Goal: Task Accomplishment & Management: Complete application form

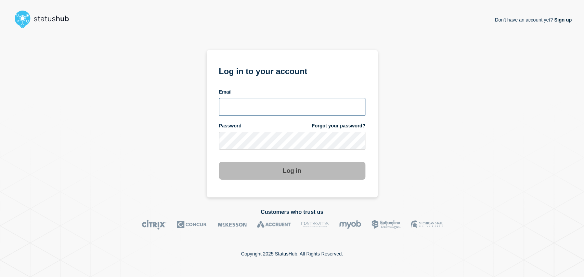
click at [265, 101] on input "email input" at bounding box center [292, 107] width 146 height 18
type input "gavin.moore@accruent.com"
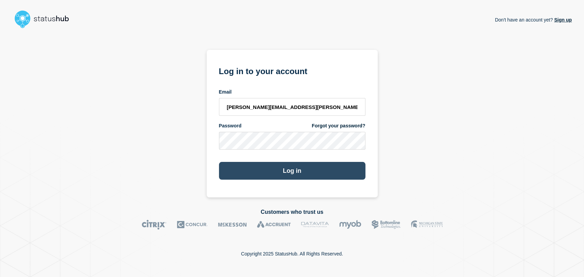
click at [263, 168] on button "Log in" at bounding box center [292, 171] width 146 height 18
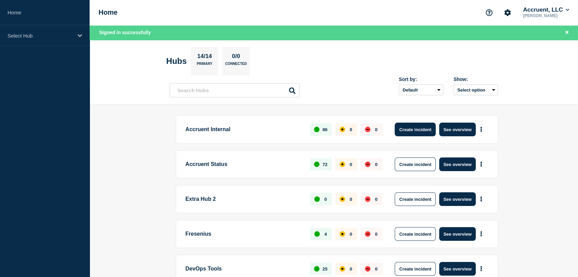
click at [408, 128] on button "Create incident" at bounding box center [415, 130] width 41 height 14
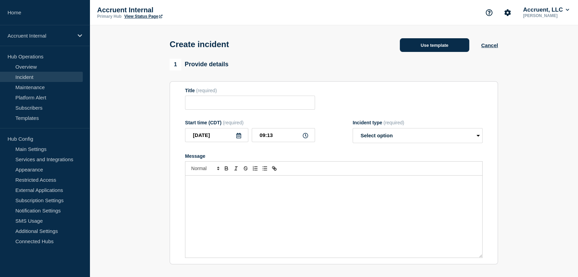
click at [434, 43] on button "Use template" at bounding box center [434, 45] width 69 height 14
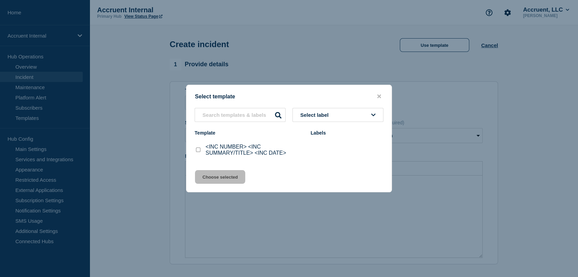
click at [197, 152] on input "<INC NUMBER> <INC SUMMARY/TITLE> <INC DATE> checkbox" at bounding box center [198, 150] width 4 height 4
checkbox input "true"
click at [225, 178] on button "Choose selected" at bounding box center [220, 177] width 50 height 14
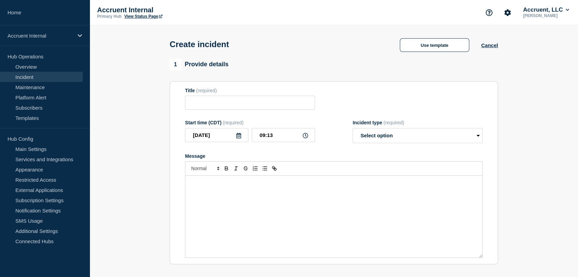
type input "<INC NUMBER> <INC SUMMARY/TITLE> <INC DATE>"
select select "investigating"
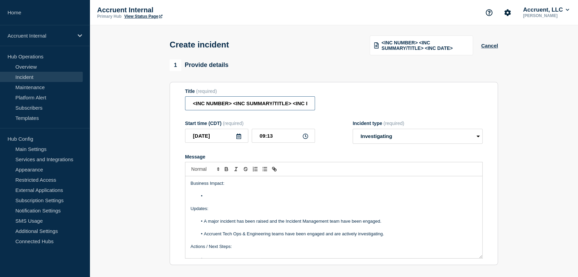
scroll to position [0, 15]
drag, startPoint x: 193, startPoint y: 104, endPoint x: 387, endPoint y: 104, distance: 193.3
click at [387, 104] on div "Title (required) <INC NUMBER> <INC SUMMARY/TITLE> <INC DATE>" at bounding box center [334, 100] width 298 height 22
paste input "INC1526868 | Degraded Performance | [GEOGRAPHIC_DATA]"
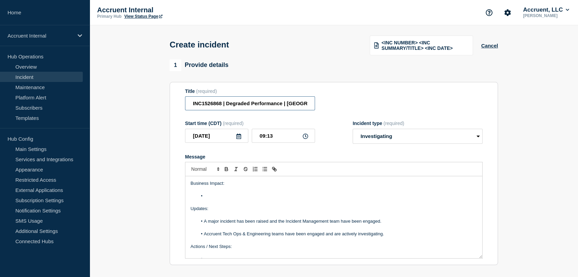
drag, startPoint x: 293, startPoint y: 103, endPoint x: 329, endPoint y: 103, distance: 35.2
click at [329, 103] on div "Title (required) INC1526868 | Degraded Performance | Lucerne" at bounding box center [334, 100] width 298 height 22
click at [299, 103] on input "INC1526868 | Degraded Performance | [GEOGRAPHIC_DATA]" at bounding box center [250, 103] width 130 height 14
drag, startPoint x: 308, startPoint y: 103, endPoint x: 287, endPoint y: 103, distance: 20.9
click at [287, 103] on input "INC1526868 | Degraded Performance | [GEOGRAPHIC_DATA]" at bounding box center [250, 103] width 130 height 14
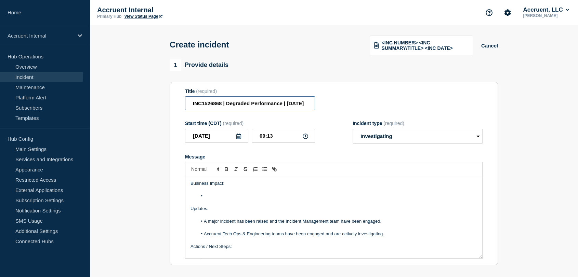
scroll to position [0, 30]
type input "INC1526868 | Degraded Performance | [DATE]"
click at [214, 196] on li "Message" at bounding box center [337, 196] width 280 height 6
paste div "Message"
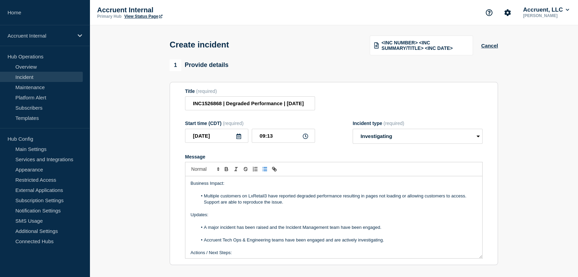
scroll to position [76, 0]
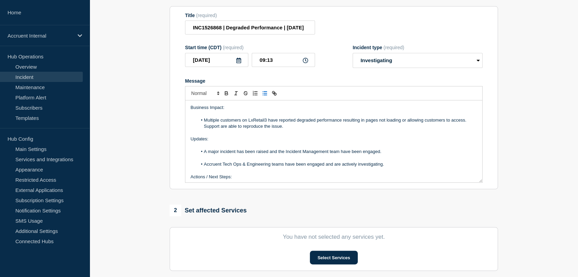
click at [466, 122] on li "Multiple customers on LxRetail3 have reported degraded performance resulting in…" at bounding box center [337, 123] width 280 height 13
click at [469, 121] on li "Multiple customers on LxRetail3 have reported degraded performance resulting in…" at bounding box center [337, 120] width 280 height 6
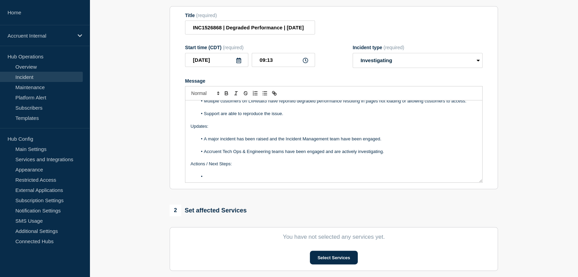
scroll to position [38, 0]
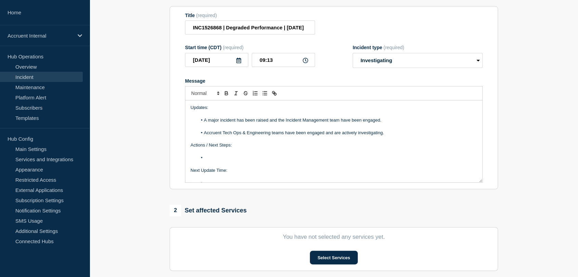
click at [223, 160] on li "Message" at bounding box center [337, 158] width 280 height 6
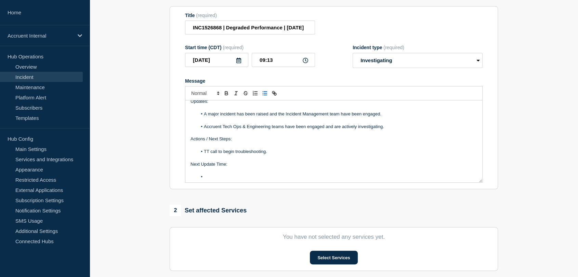
scroll to position [46, 0]
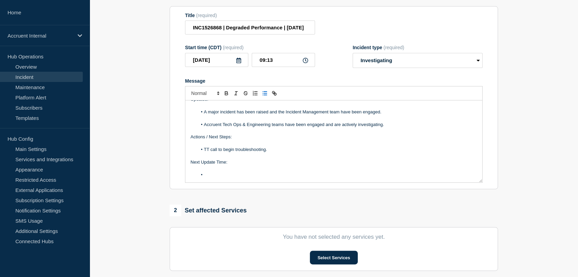
click at [226, 175] on li "Message" at bounding box center [337, 175] width 280 height 6
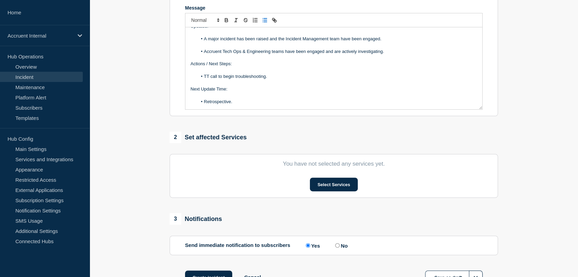
scroll to position [152, 0]
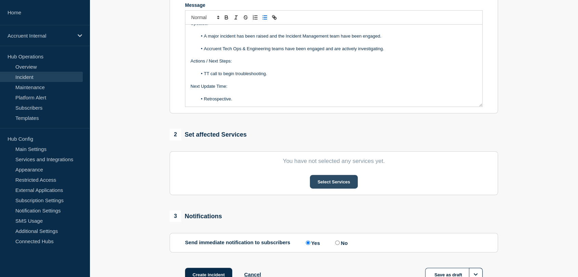
click at [319, 188] on button "Select Services" at bounding box center [334, 182] width 48 height 14
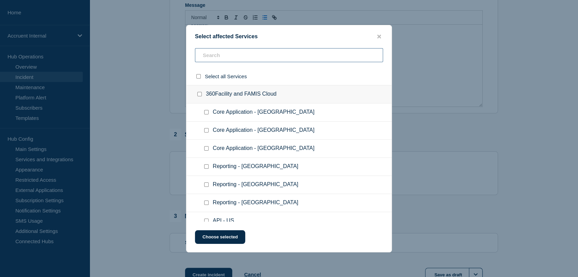
click at [223, 53] on input "text" at bounding box center [289, 55] width 188 height 14
type input "lucer"
click at [206, 167] on input "Core Application - LxRetail3 checkbox" at bounding box center [206, 167] width 4 height 4
checkbox input "true"
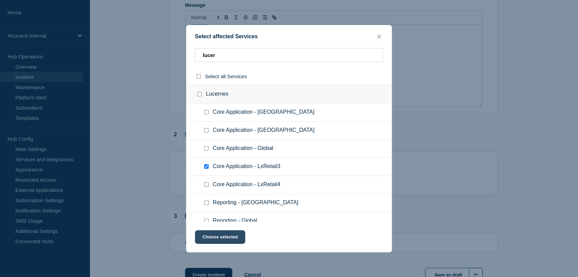
click at [221, 236] on button "Choose selected" at bounding box center [220, 238] width 50 height 14
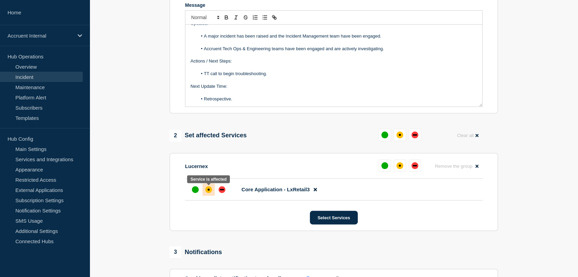
click at [208, 192] on div "affected" at bounding box center [208, 189] width 7 height 7
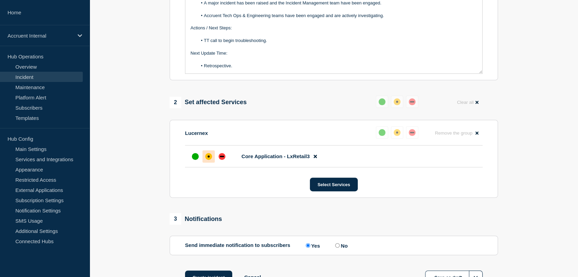
scroll to position [228, 0]
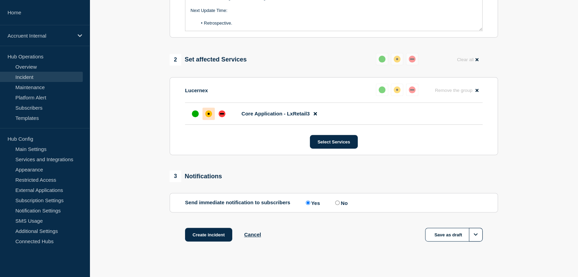
click at [339, 203] on input "No" at bounding box center [337, 203] width 4 height 4
radio input "true"
radio input "false"
click at [194, 235] on button "Create incident" at bounding box center [208, 235] width 47 height 14
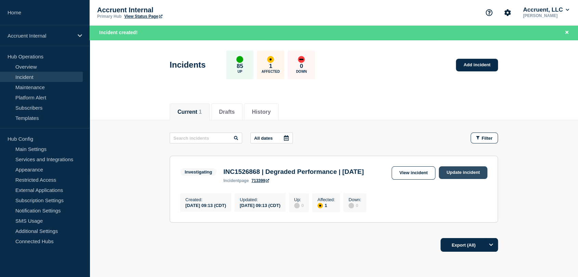
click at [453, 172] on link "Update incident" at bounding box center [463, 173] width 49 height 13
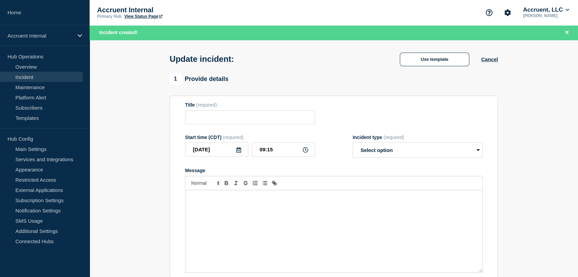
type input "INC1526868 | Degraded Performance | [DATE]"
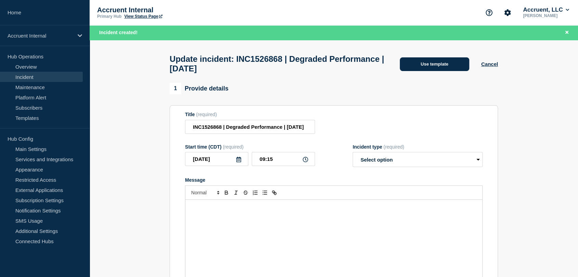
click at [416, 66] on button "Use template" at bounding box center [434, 64] width 69 height 14
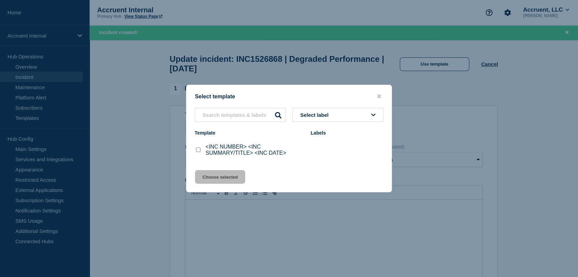
click at [196, 152] on input "<INC NUMBER> <INC SUMMARY/TITLE> <INC DATE> checkbox" at bounding box center [198, 150] width 4 height 4
checkbox input "true"
click at [212, 177] on button "Choose selected" at bounding box center [220, 177] width 50 height 14
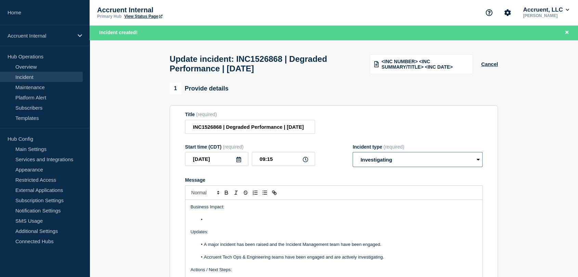
click at [387, 166] on select "Select option Investigating Identified Monitoring Resolved" at bounding box center [418, 159] width 130 height 15
select select "resolved"
click at [353, 156] on select "Select option Investigating Identified Monitoring Resolved" at bounding box center [418, 159] width 130 height 15
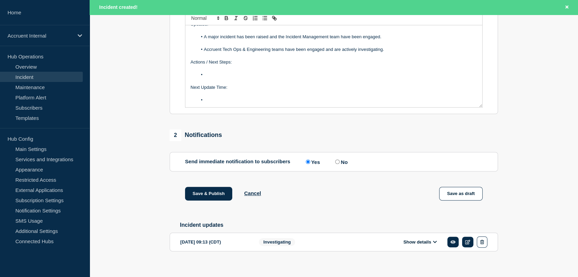
scroll to position [186, 0]
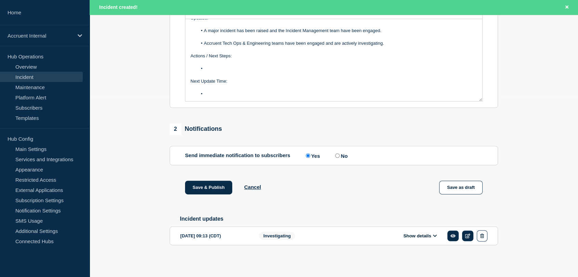
click at [434, 237] on icon at bounding box center [435, 236] width 4 height 4
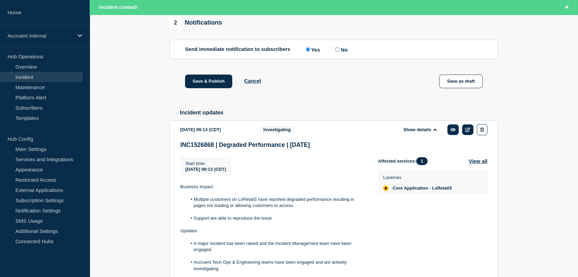
scroll to position [301, 0]
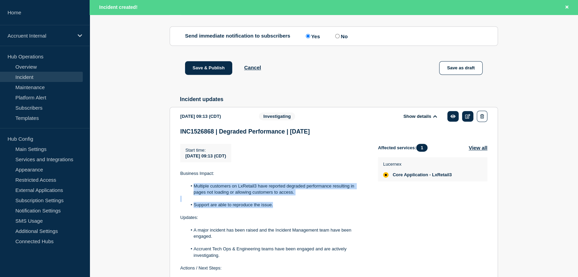
drag, startPoint x: 274, startPoint y: 211, endPoint x: 194, endPoint y: 193, distance: 81.4
click at [194, 193] on div "Business Impact: Multiple customers on LxRetail3 have reported degraded perform…" at bounding box center [273, 240] width 187 height 139
copy div "Multiple customers on LxRetail3 have reported degraded performance resulting in…"
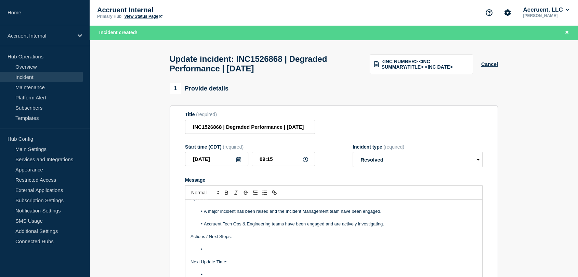
scroll to position [0, 0]
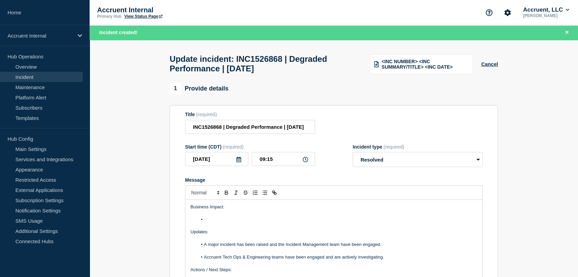
click at [217, 223] on li "Message" at bounding box center [337, 220] width 280 height 6
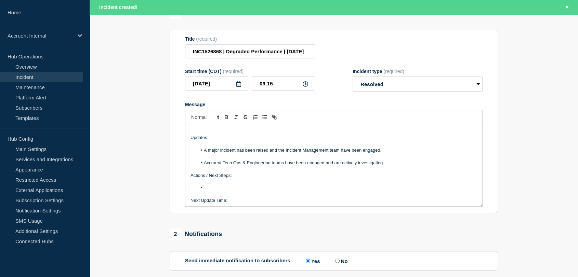
scroll to position [76, 0]
drag, startPoint x: 391, startPoint y: 156, endPoint x: 209, endPoint y: 154, distance: 181.6
click at [209, 153] on li "A major incident has been raised and the Incident Management team have been eng…" at bounding box center [337, 150] width 280 height 6
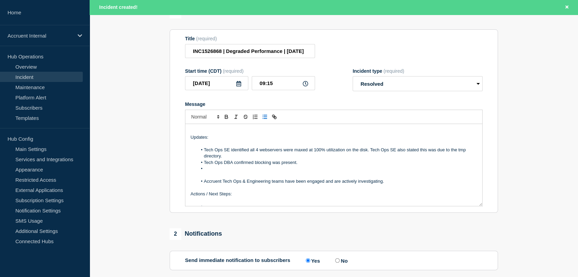
click at [220, 172] on li "Message" at bounding box center [337, 169] width 280 height 6
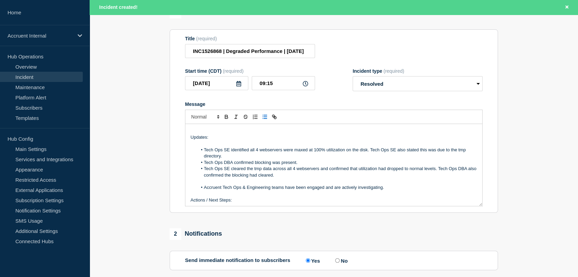
click at [439, 172] on li "Tech Ops SE cleared the tmp data across all 4 webservers and confirmed that uti…" at bounding box center [337, 172] width 280 height 13
click at [437, 172] on li "Tech Ops SE cleared the tmp data across all 4 webservers and confirmed that uti…" at bounding box center [337, 172] width 280 height 13
click at [439, 173] on li "Tech Ops SE cleared the tmp data across all 4 webservers and confirmed that uti…" at bounding box center [337, 172] width 280 height 13
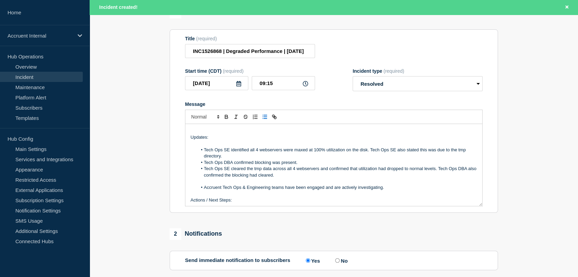
click at [439, 173] on li "Tech Ops SE cleared the tmp data across all 4 webservers and confirmed that uti…" at bounding box center [337, 172] width 280 height 13
click at [270, 159] on li "Tech Ops SE identified all 4 webservers were maxed at 100% utilization on the d…" at bounding box center [337, 153] width 280 height 13
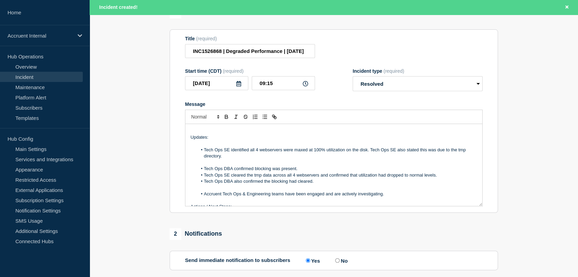
click at [308, 171] on li "Tech Ops DBA confirmed blocking was present." at bounding box center [337, 169] width 280 height 6
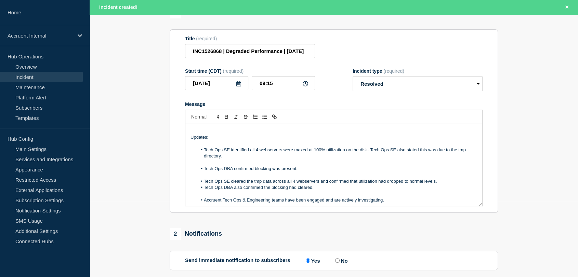
click at [442, 185] on li "Tech Ops SE cleared the tmp data across all 4 webservers and confirmed that uti…" at bounding box center [337, 182] width 280 height 6
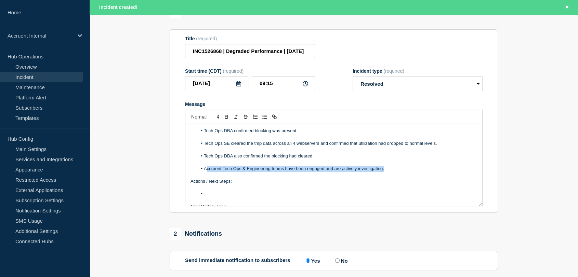
drag, startPoint x: 387, startPoint y: 171, endPoint x: 207, endPoint y: 171, distance: 179.9
click at [207, 171] on li "Accruent Tech Ops & Engineering teams have been engaged and are actively invest…" at bounding box center [337, 169] width 280 height 6
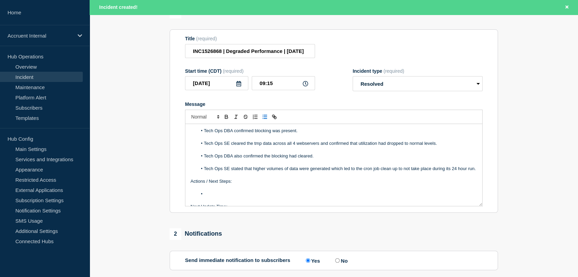
scroll to position [103, 0]
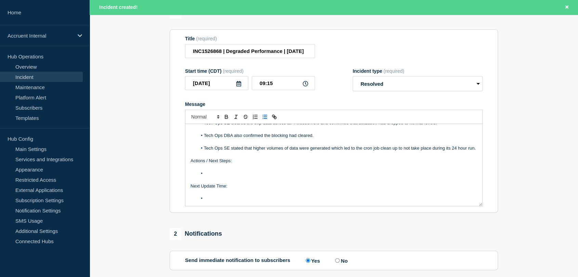
click at [223, 176] on li "Message" at bounding box center [337, 174] width 280 height 6
click at [332, 177] on li "Tech Ops & Engineering will now work to ensure the clean up" at bounding box center [337, 174] width 280 height 6
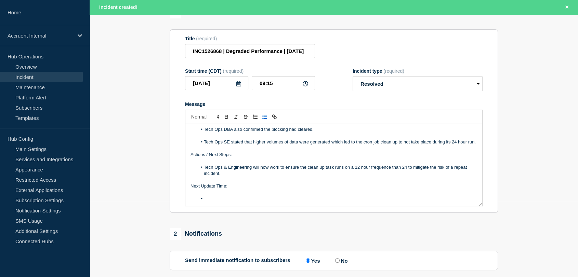
click at [380, 177] on li "Tech Ops & Engineering will now work to ensure the clean up task runs on a 12 h…" at bounding box center [337, 171] width 280 height 13
click at [224, 202] on li "Message" at bounding box center [337, 199] width 280 height 6
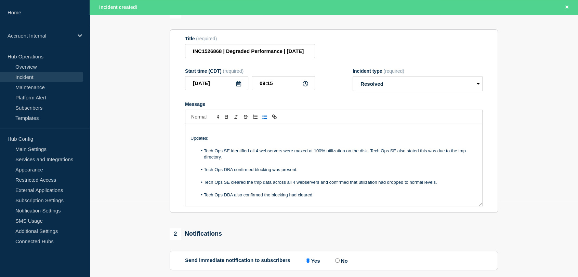
scroll to position [32, 0]
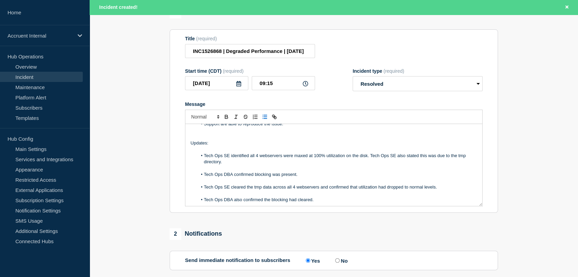
drag, startPoint x: 230, startPoint y: 177, endPoint x: 191, endPoint y: 149, distance: 48.3
click at [191, 149] on div "Business Impact: Multiple customers on LxRetail3 have reported degraded perform…" at bounding box center [333, 165] width 297 height 82
copy div "Updates: Tech Ops SE identified all 4 webservers were maxed at 100% utilization…"
click at [284, 184] on p "Message" at bounding box center [334, 181] width 287 height 6
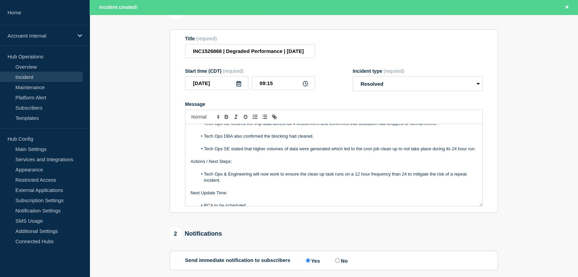
scroll to position [108, 0]
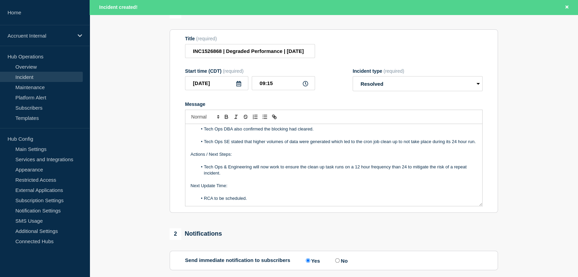
click at [289, 145] on li "Tech Ops SE stated that higher volumes of data were generated which led to the …" at bounding box center [337, 142] width 280 height 6
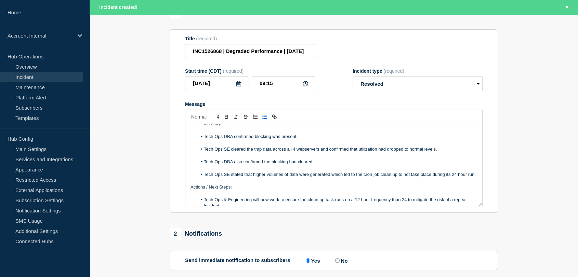
click at [326, 165] on li "Tech Ops DBA also confirmed the blocking had cleared." at bounding box center [337, 162] width 280 height 6
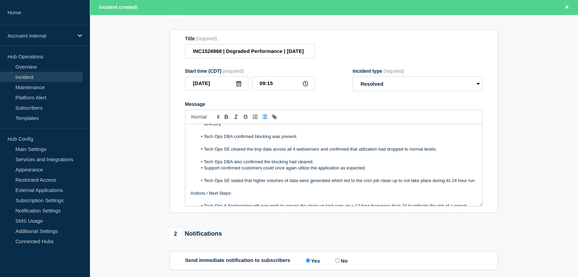
click at [326, 165] on li "Tech Ops DBA also confirmed the blocking had cleared." at bounding box center [337, 162] width 280 height 6
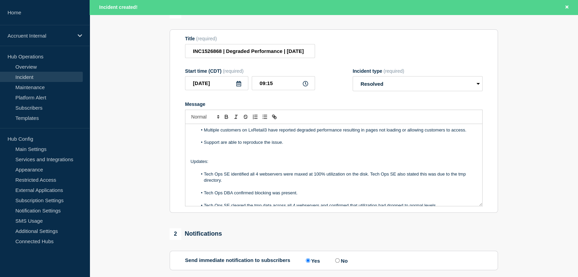
scroll to position [0, 0]
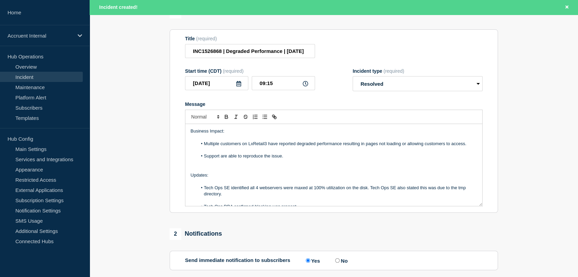
drag, startPoint x: 230, startPoint y: 190, endPoint x: 191, endPoint y: 179, distance: 40.6
click at [191, 179] on div "Business Impact: Multiple customers on LxRetail3 have reported degraded perform…" at bounding box center [333, 165] width 297 height 82
copy div "Updates: Tech Ops SE identified all 4 webservers were maxed at 100% utilization…"
click at [271, 153] on p "Message" at bounding box center [334, 150] width 287 height 6
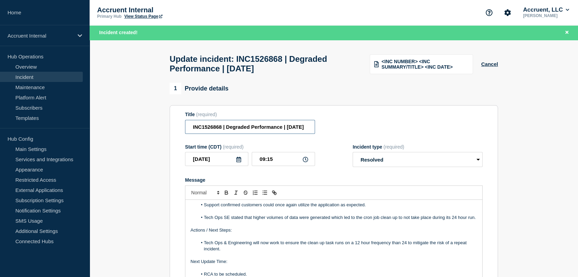
scroll to position [0, 30]
drag, startPoint x: 192, startPoint y: 129, endPoint x: 365, endPoint y: 130, distance: 172.7
click at [365, 130] on div "Title (required) INC1526868 | Degraded Performance | [DATE]" at bounding box center [334, 123] width 298 height 22
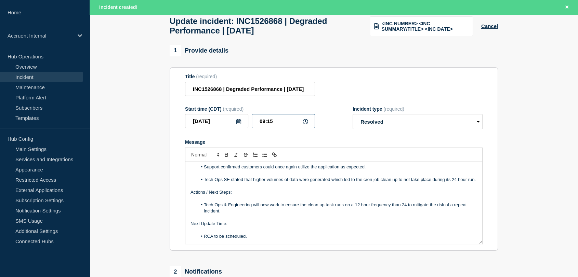
click at [264, 127] on input "09:15" at bounding box center [283, 121] width 63 height 14
click at [274, 127] on input "08:15" at bounding box center [283, 121] width 63 height 14
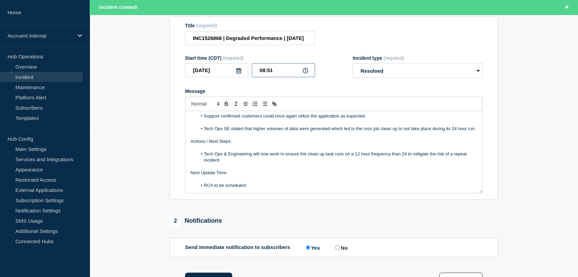
scroll to position [0, 0]
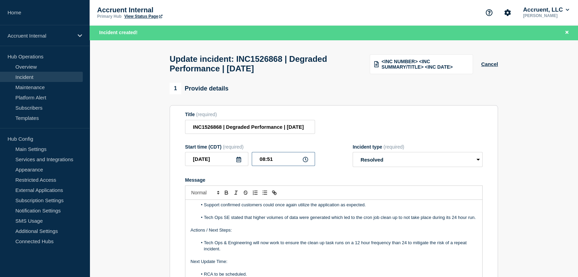
click at [265, 162] on input "08:51" at bounding box center [283, 159] width 63 height 14
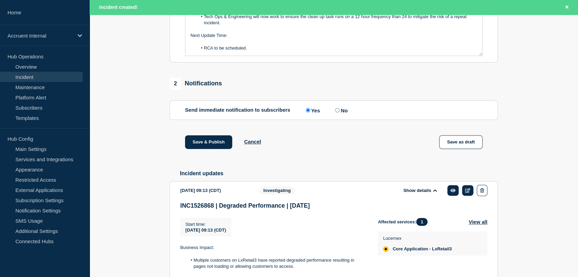
scroll to position [228, 0]
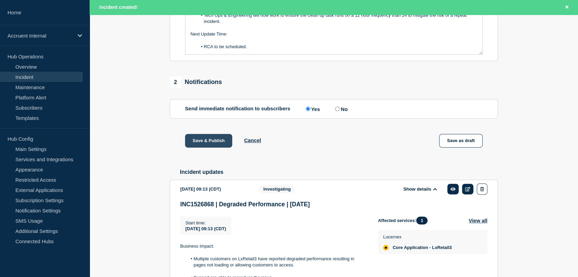
click at [202, 147] on button "Save & Publish" at bounding box center [208, 141] width 47 height 14
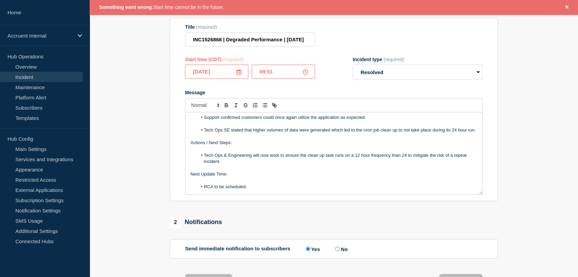
scroll to position [76, 0]
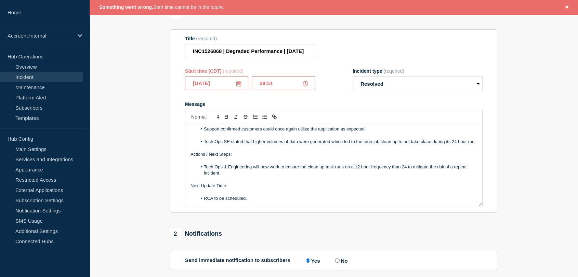
click at [279, 86] on input "09:51" at bounding box center [283, 83] width 63 height 14
type input "09:20"
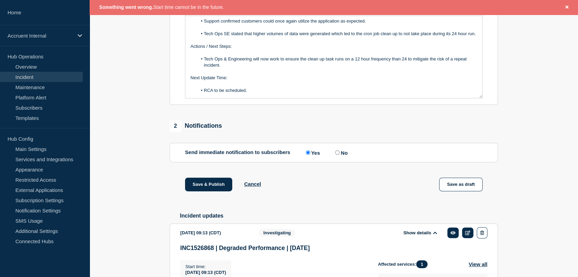
scroll to position [266, 0]
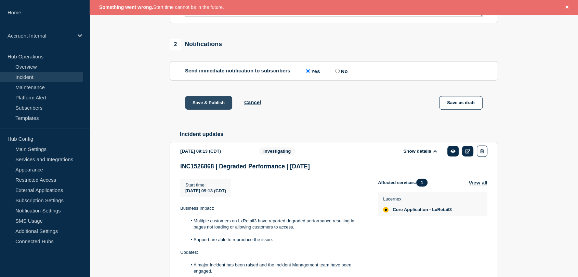
click at [208, 107] on button "Save & Publish" at bounding box center [208, 103] width 47 height 14
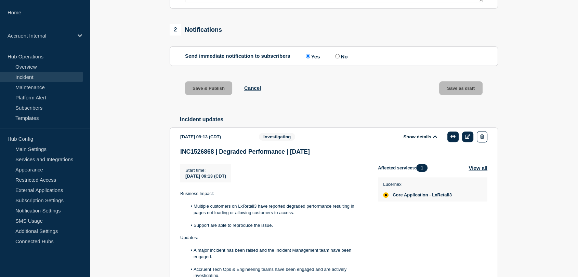
scroll to position [251, 0]
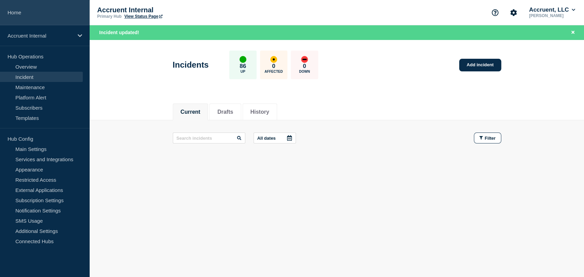
click at [26, 15] on link "Home" at bounding box center [45, 12] width 90 height 25
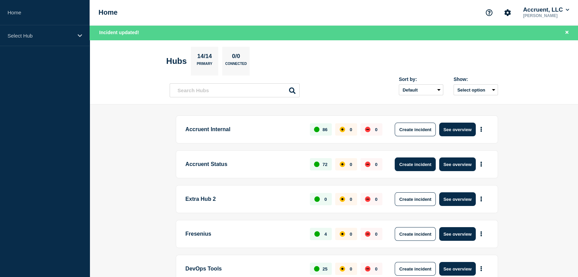
click at [418, 163] on button "Create incident" at bounding box center [415, 165] width 41 height 14
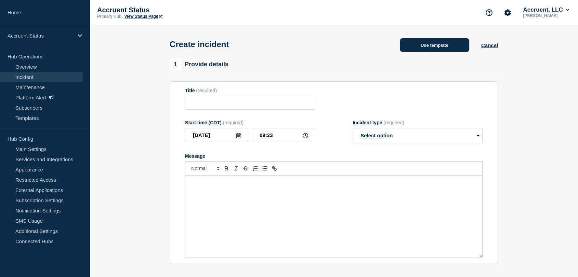
click at [424, 43] on button "Use template" at bounding box center [434, 45] width 69 height 14
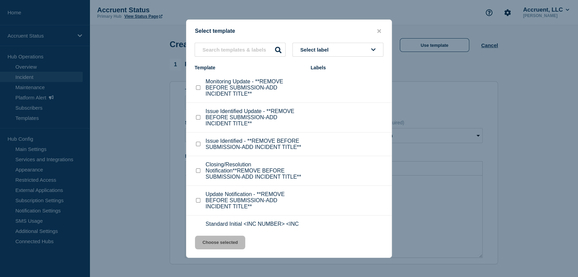
scroll to position [22, 0]
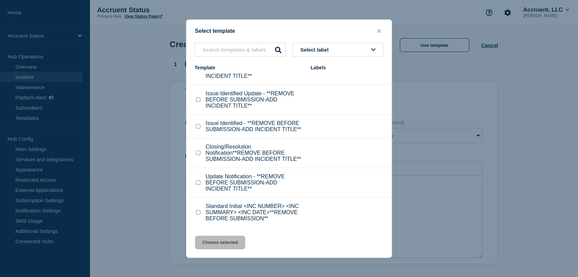
click at [199, 212] on input "Standard Initial <INC NUMBER> <INC SUMMARY> <INC DATE>**REMOVE BEFORE SUBMISSIO…" at bounding box center [198, 212] width 4 height 4
checkbox input "true"
click at [216, 242] on button "Choose selected" at bounding box center [220, 243] width 50 height 14
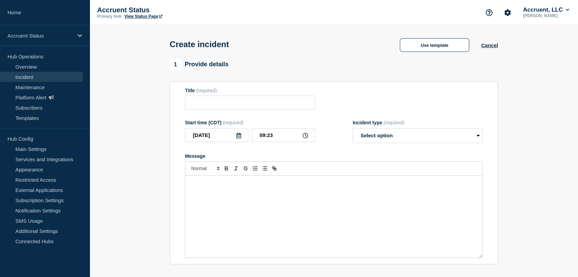
type input "Standard Initial <INC NUMBER> <INC SUMMARY> <INC DATE>**REMOVE BEFORE SUBMISSIO…"
select select "investigating"
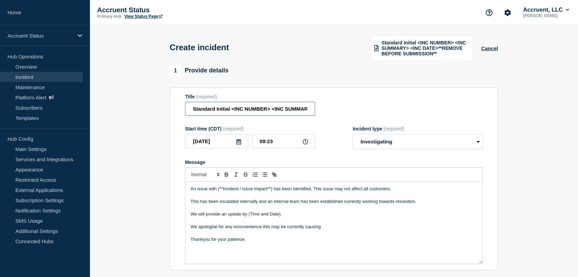
scroll to position [0, 125]
drag, startPoint x: 192, startPoint y: 108, endPoint x: 394, endPoint y: 107, distance: 202.2
click at [394, 107] on div "Title (required) Standard Initial <INC NUMBER> <INC SUMMARY> <INC DATE>**REMOVE…" at bounding box center [334, 105] width 298 height 22
paste input "INC1526868 | Degraded Performance | [DATE]"
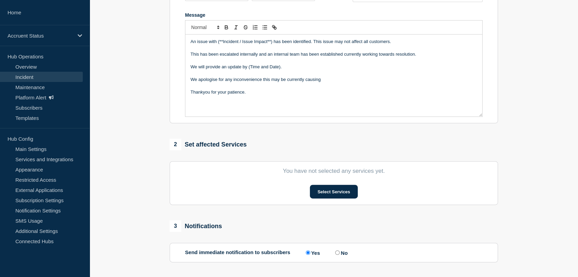
scroll to position [152, 0]
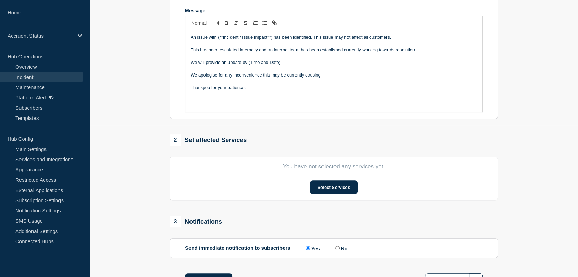
type input "INC1526868 | Degraded Performance | [DATE]"
click at [337, 250] on input "No" at bounding box center [337, 248] width 4 height 4
radio input "true"
radio input "false"
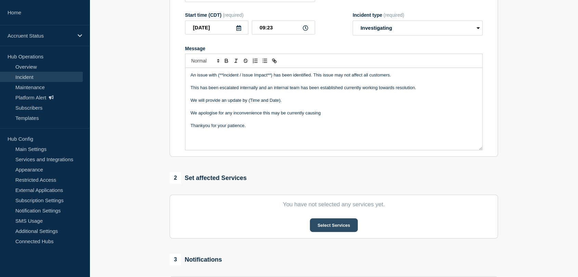
click at [320, 222] on button "Select Services" at bounding box center [334, 226] width 48 height 14
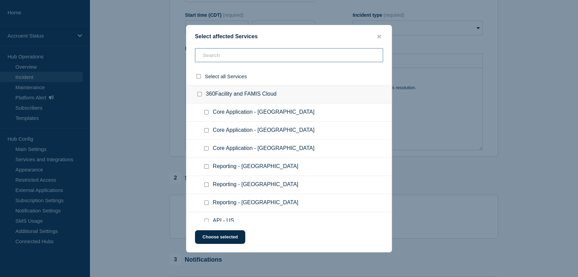
click at [232, 57] on input "text" at bounding box center [289, 55] width 188 height 14
type input "lucer"
click at [208, 167] on input "Core Application - LxRetail3 checkbox" at bounding box center [206, 167] width 4 height 4
checkbox input "true"
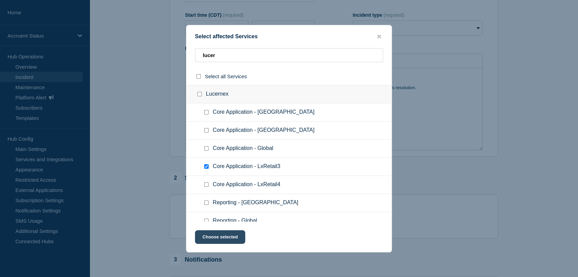
click at [221, 236] on button "Choose selected" at bounding box center [220, 238] width 50 height 14
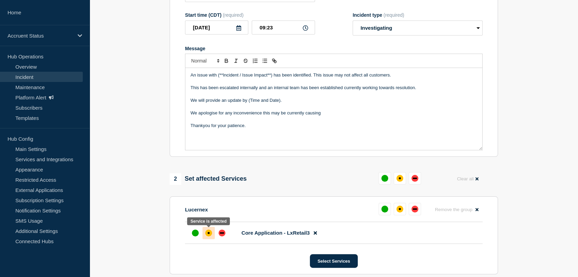
click at [207, 231] on div "affected" at bounding box center [208, 233] width 7 height 7
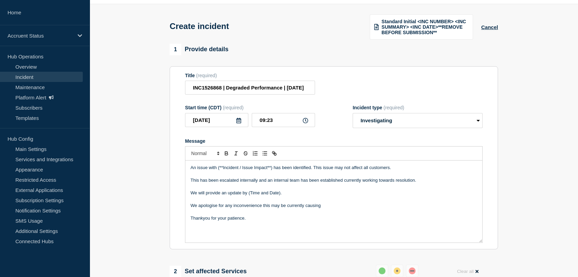
scroll to position [38, 0]
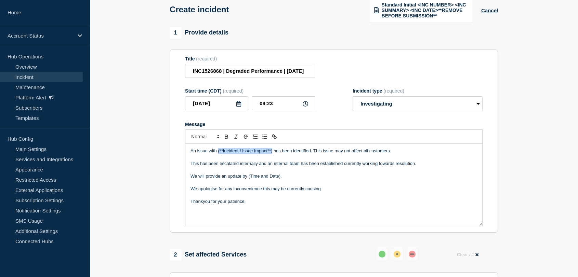
drag, startPoint x: 272, startPoint y: 150, endPoint x: 218, endPoint y: 150, distance: 54.7
click at [218, 150] on p "An issue with (**Incident / Issue Impact**) has been identified. This issue may…" at bounding box center [334, 151] width 287 height 6
drag, startPoint x: 281, startPoint y: 176, endPoint x: 249, endPoint y: 177, distance: 32.5
click at [249, 177] on p "We will provide an update by (Time and Date)." at bounding box center [334, 176] width 287 height 6
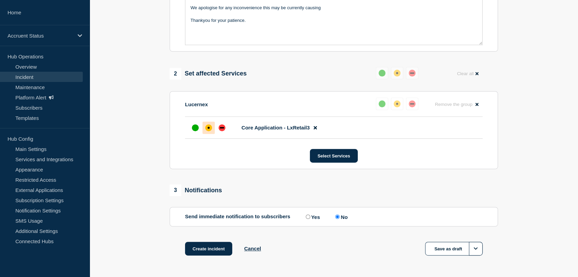
scroll to position [228, 0]
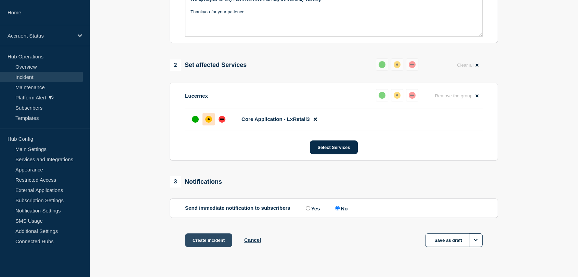
click at [215, 238] on button "Create incident" at bounding box center [208, 241] width 47 height 14
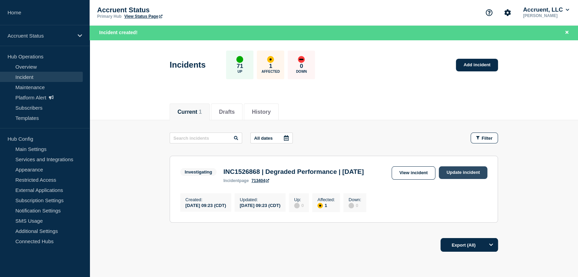
click at [453, 173] on link "Update incident" at bounding box center [463, 173] width 49 height 13
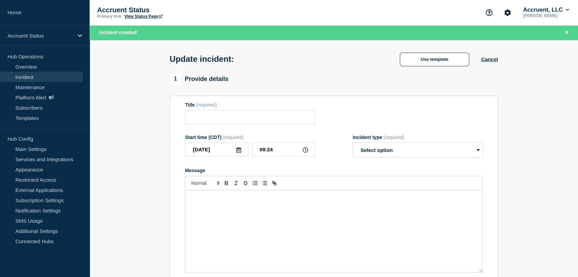
type input "INC1526868 | Degraded Performance | [DATE]"
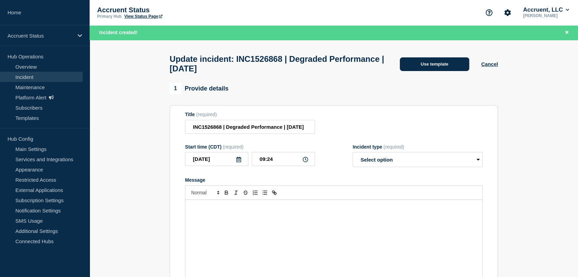
click at [405, 66] on button "Use template" at bounding box center [434, 64] width 69 height 14
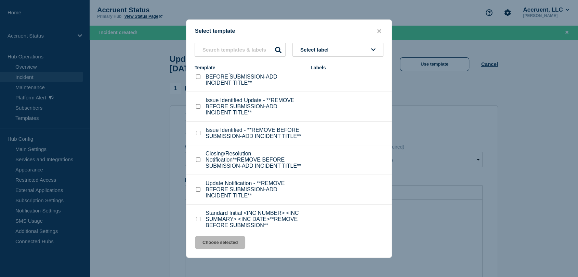
scroll to position [22, 0]
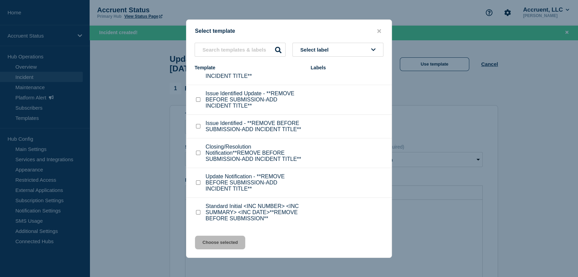
click at [199, 150] on div at bounding box center [198, 153] width 7 height 7
click at [199, 153] on input "Closing/Resolution Notification**REMOVE BEFORE SUBMISSION-ADD INCIDENT TITLE** …" at bounding box center [198, 153] width 4 height 4
checkbox input "true"
click at [229, 243] on button "Choose selected" at bounding box center [220, 243] width 50 height 14
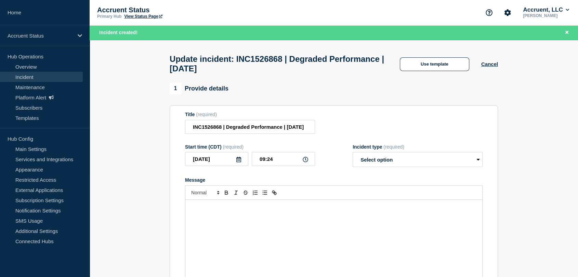
select select "resolved"
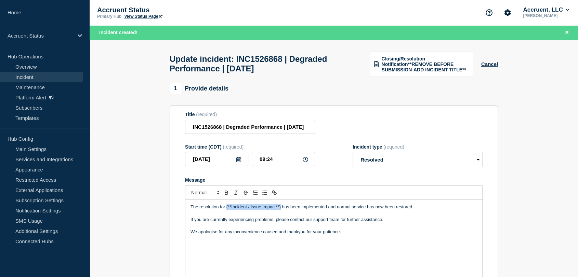
drag, startPoint x: 280, startPoint y: 211, endPoint x: 226, endPoint y: 210, distance: 54.4
click at [226, 210] on p "The resolution for (**Incident / Issue Impact**) has been implemented and norma…" at bounding box center [334, 207] width 287 height 6
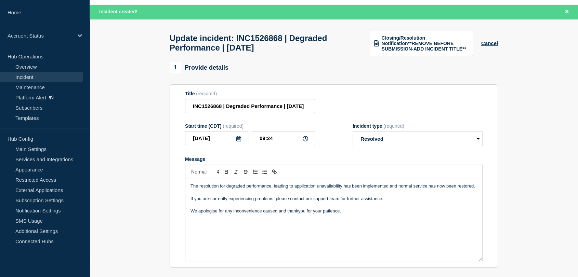
scroll to position [38, 0]
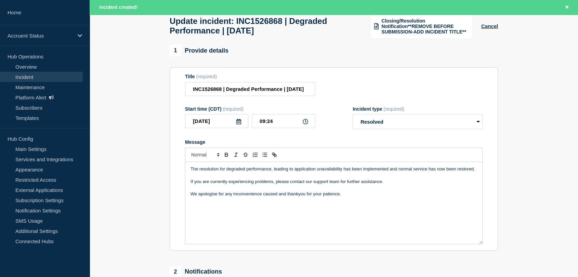
click at [306, 191] on p "Message" at bounding box center [334, 188] width 287 height 6
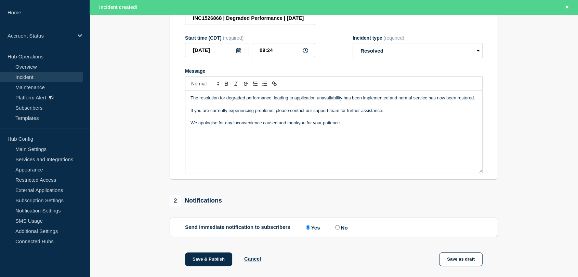
scroll to position [152, 0]
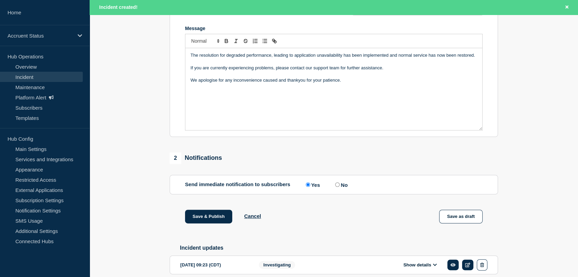
click at [337, 187] on input "No" at bounding box center [337, 185] width 4 height 4
radio input "true"
radio input "false"
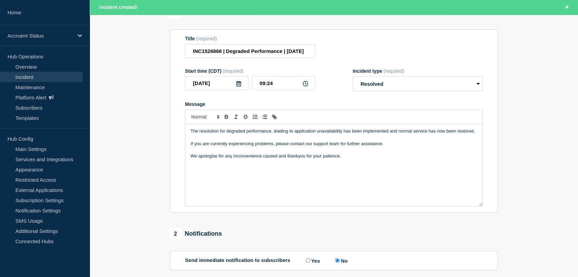
scroll to position [114, 0]
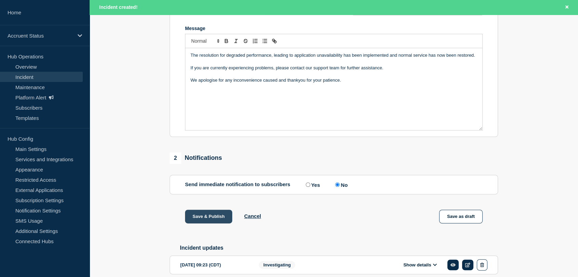
click at [193, 222] on button "Save & Publish" at bounding box center [208, 217] width 47 height 14
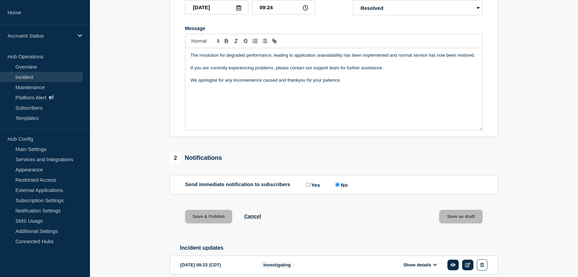
scroll to position [137, 0]
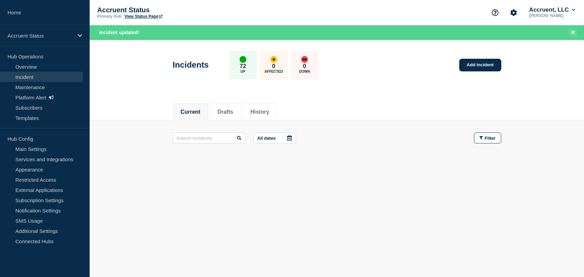
click at [572, 31] on icon "Close banner" at bounding box center [572, 32] width 3 height 4
